Goal: Task Accomplishment & Management: Use online tool/utility

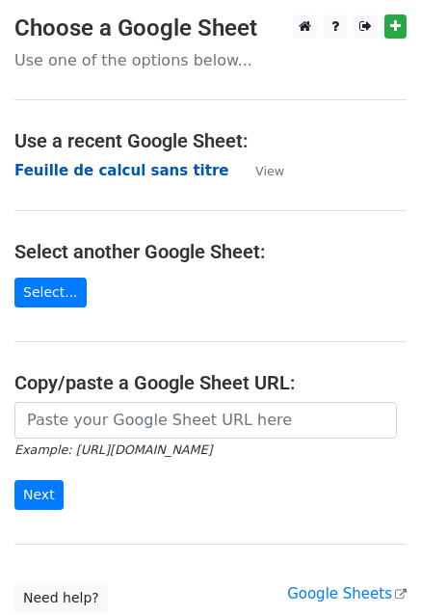
click at [143, 172] on strong "Feuille de calcul sans titre" at bounding box center [121, 170] width 214 height 17
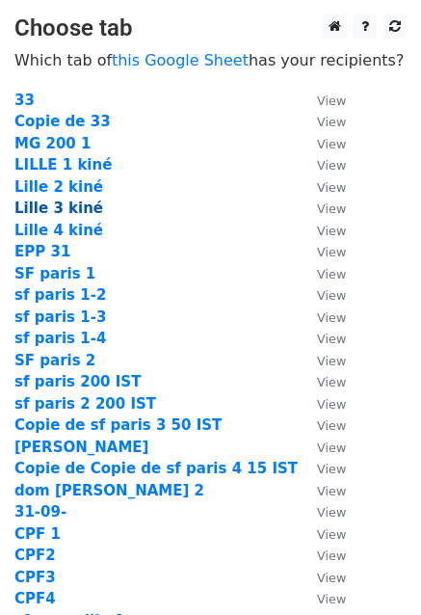
click at [47, 201] on strong "Lille 3 kiné" at bounding box center [58, 207] width 89 height 17
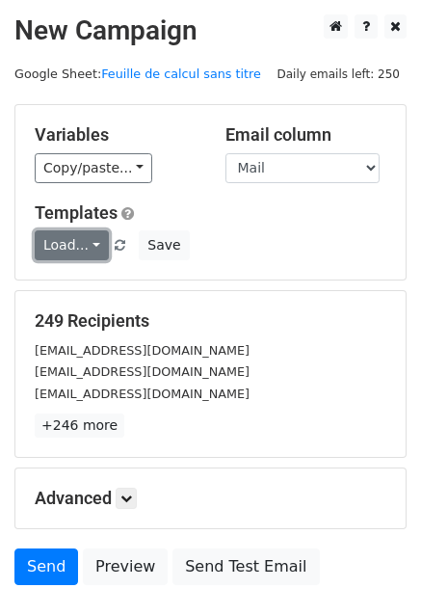
click at [46, 242] on link "Load..." at bounding box center [72, 245] width 74 height 30
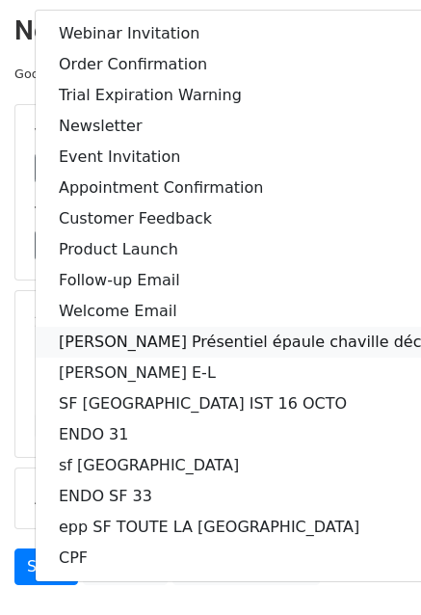
click at [223, 342] on link "[PERSON_NAME] Présentiel épaule chaville décembre" at bounding box center [265, 342] width 459 height 31
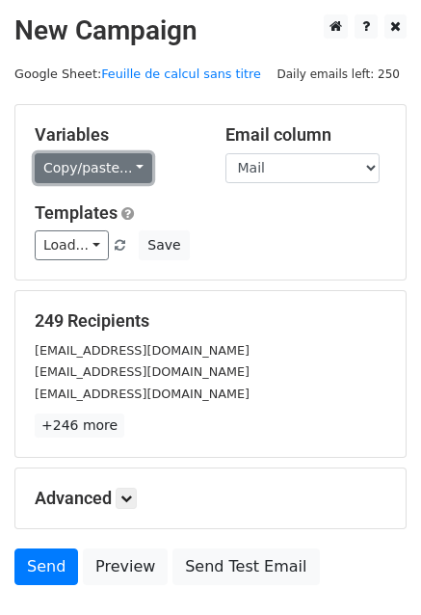
click at [112, 160] on link "Copy/paste..." at bounding box center [94, 168] width 118 height 30
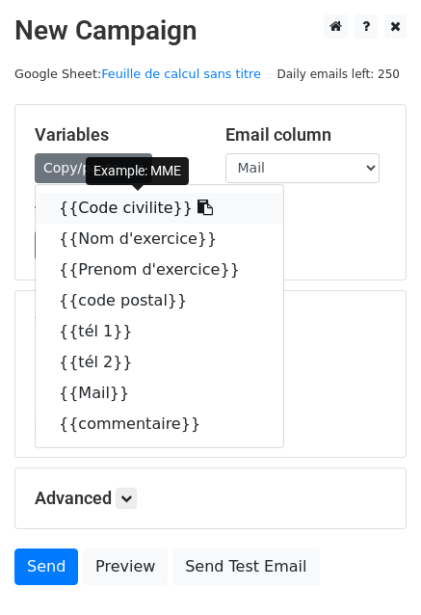
click at [87, 213] on link "{{Code civilite}}" at bounding box center [160, 208] width 248 height 31
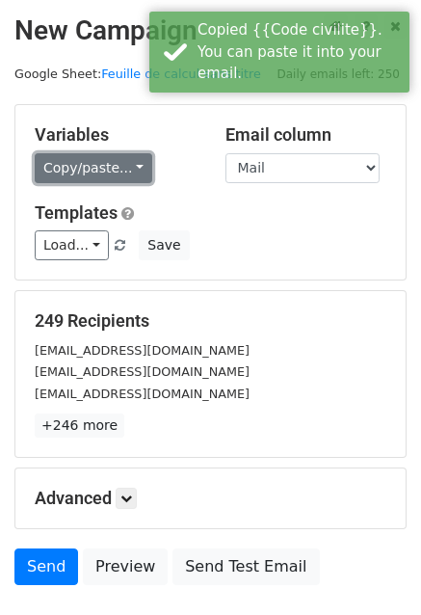
click at [53, 169] on link "Copy/paste..." at bounding box center [94, 168] width 118 height 30
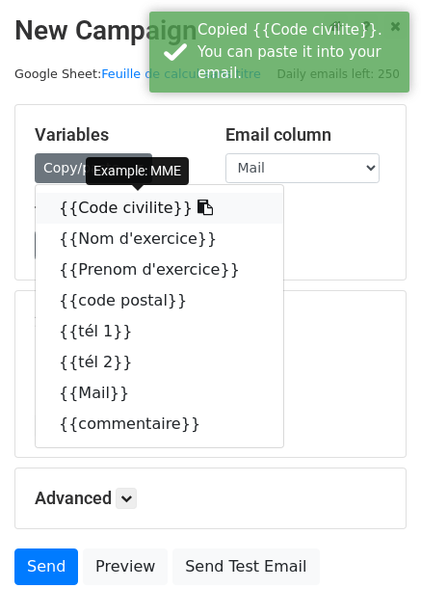
click at [84, 204] on link "{{Code civilite}}" at bounding box center [160, 208] width 248 height 31
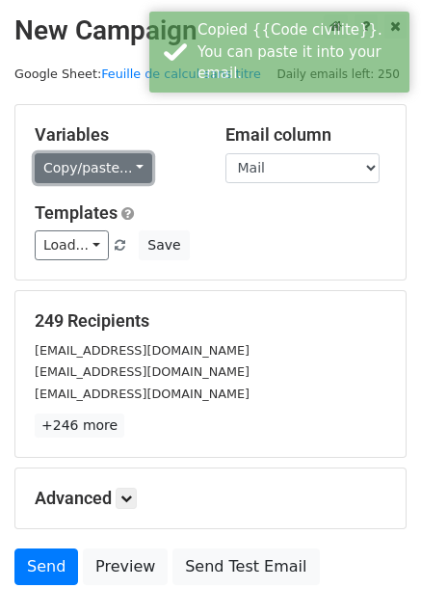
click at [117, 160] on link "Copy/paste..." at bounding box center [94, 168] width 118 height 30
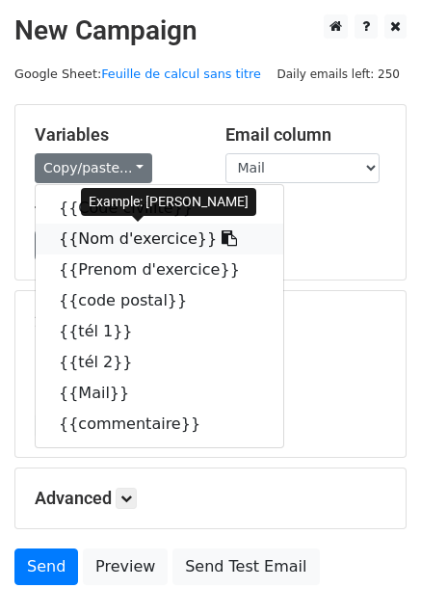
click at [222, 241] on icon at bounding box center [229, 237] width 15 height 15
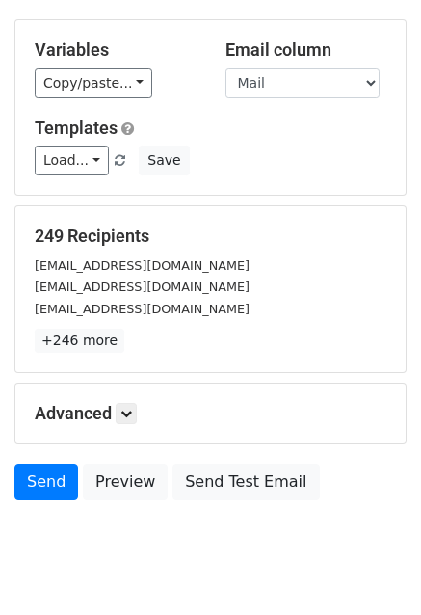
scroll to position [94, 0]
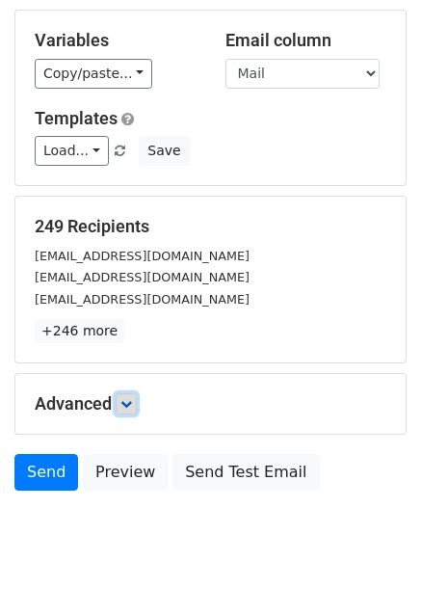
click at [123, 401] on link at bounding box center [126, 403] width 21 height 21
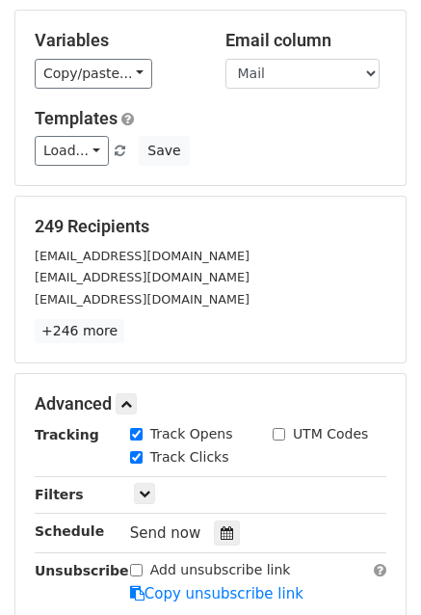
click at [182, 370] on form "Variables Copy/paste... {{Code civilite}} {{Nom d'exercice}} {{Prenom d'exercic…" at bounding box center [210, 350] width 392 height 680
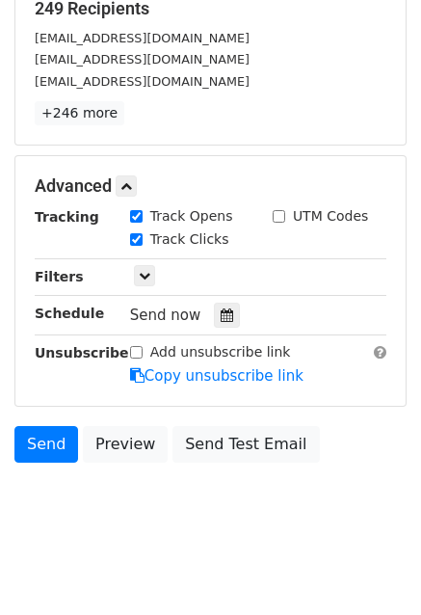
scroll to position [320, 0]
